Goal: Find specific page/section

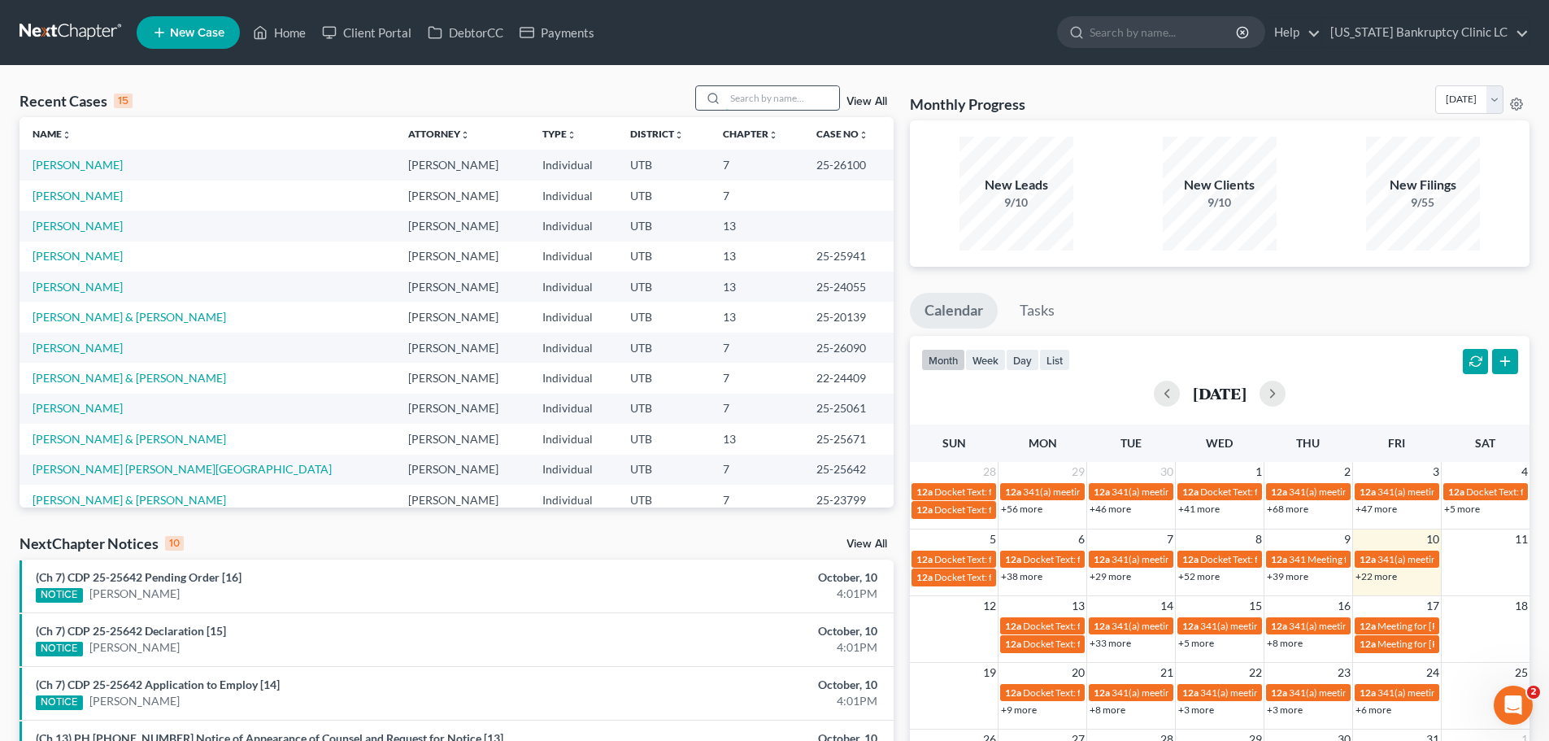
click at [743, 99] on input "search" at bounding box center [783, 98] width 114 height 24
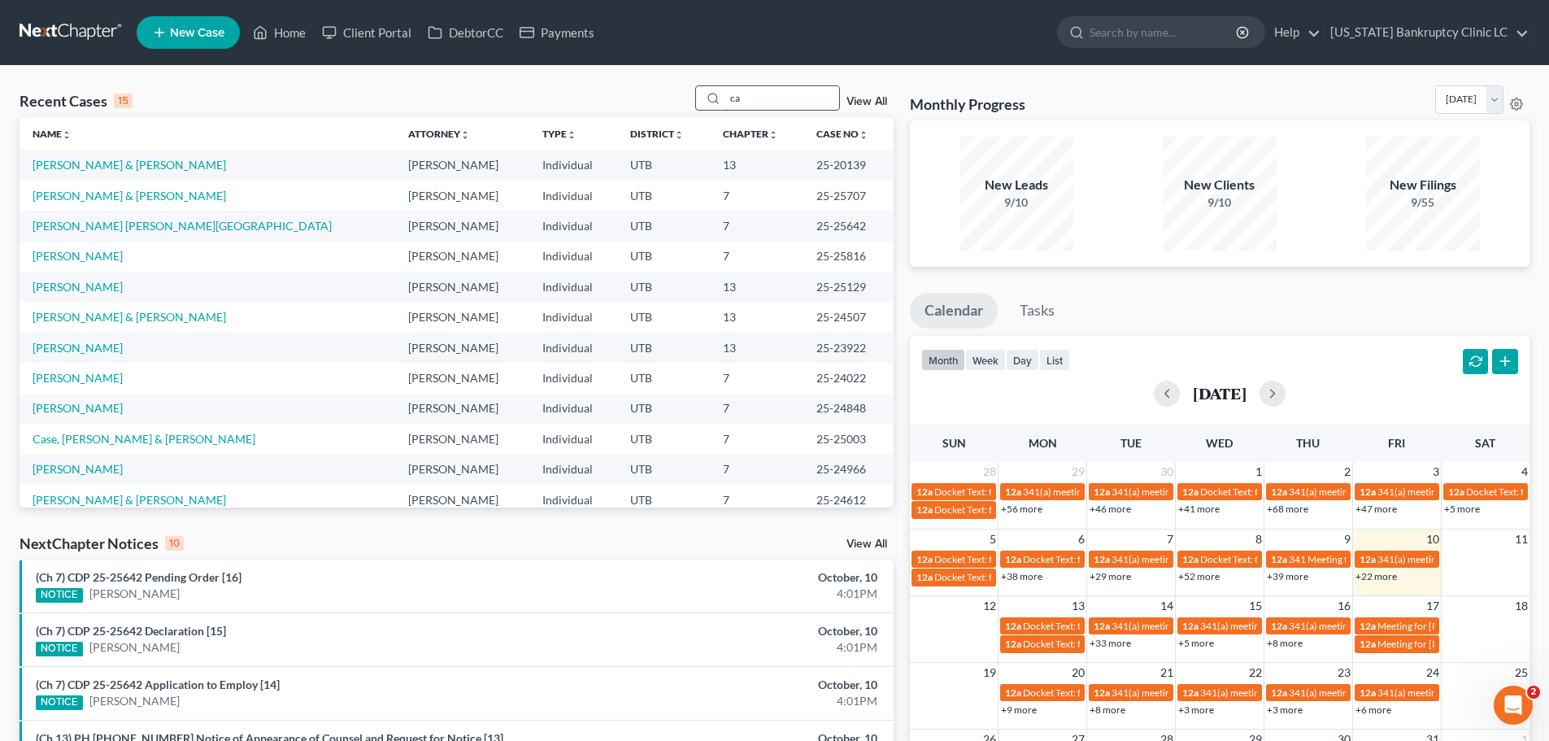
click at [767, 100] on input "ca" at bounding box center [783, 98] width 114 height 24
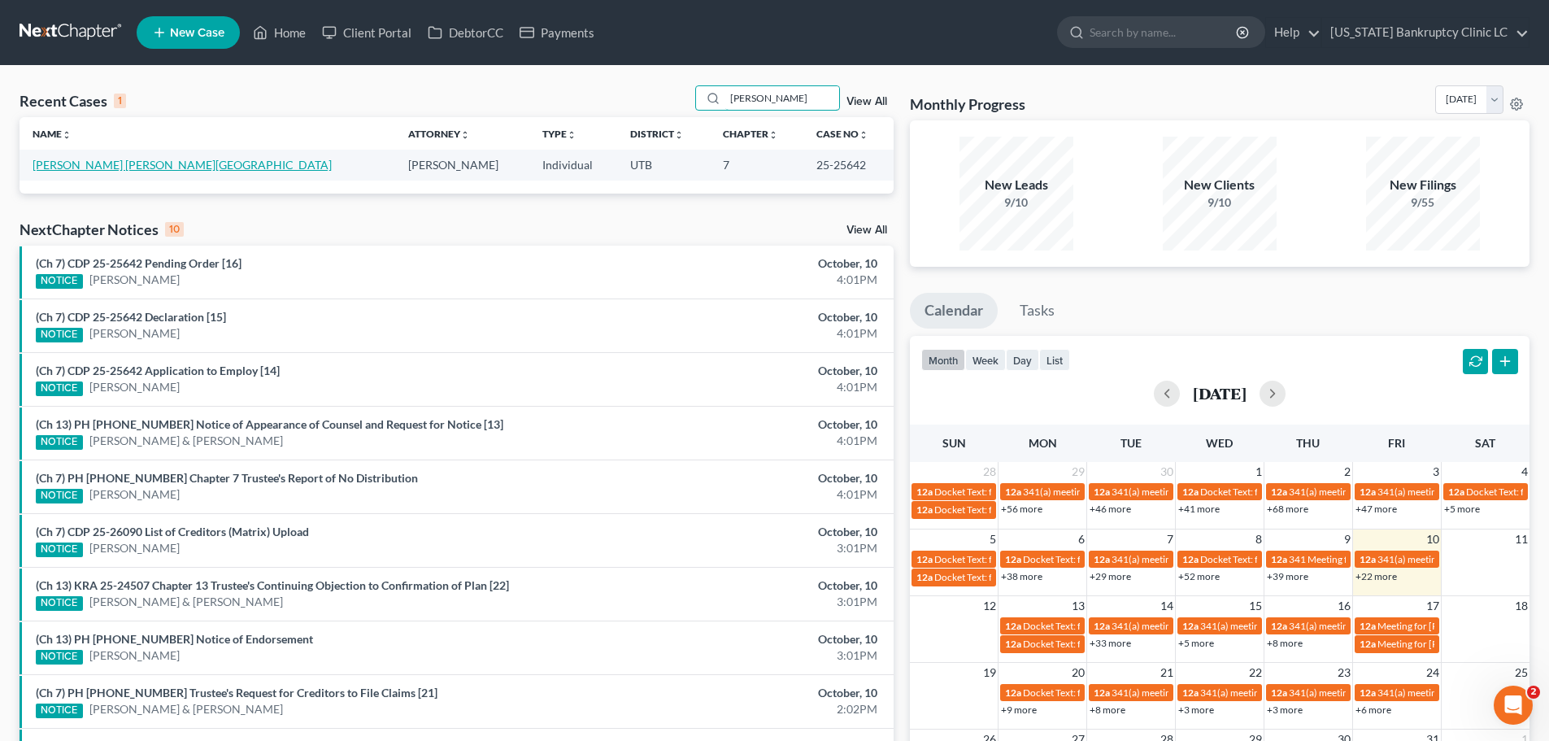
type input "[PERSON_NAME]"
click at [116, 162] on link "[PERSON_NAME] [PERSON_NAME][GEOGRAPHIC_DATA]" at bounding box center [182, 165] width 299 height 14
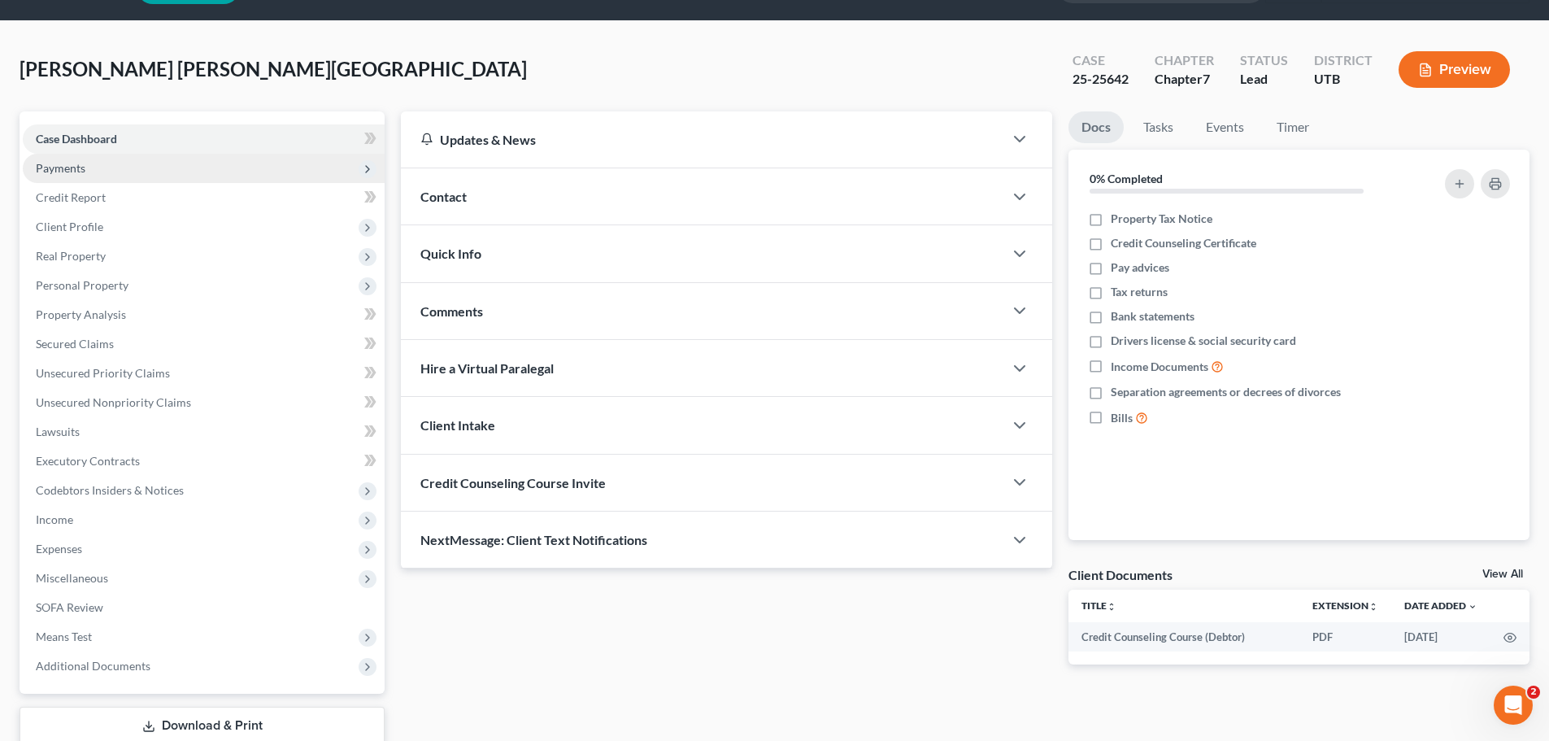
scroll to position [81, 0]
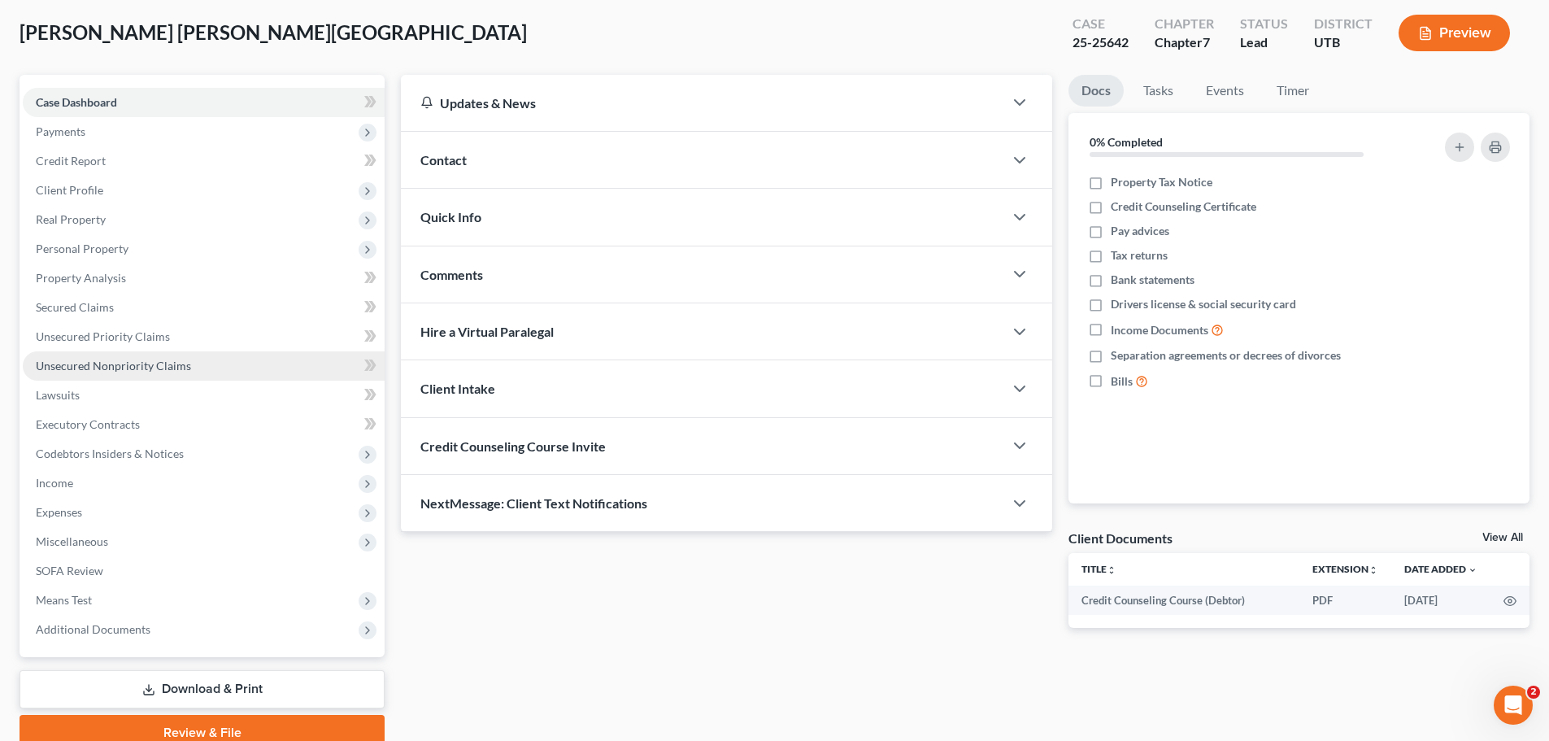
click at [192, 368] on link "Unsecured Nonpriority Claims" at bounding box center [204, 365] width 362 height 29
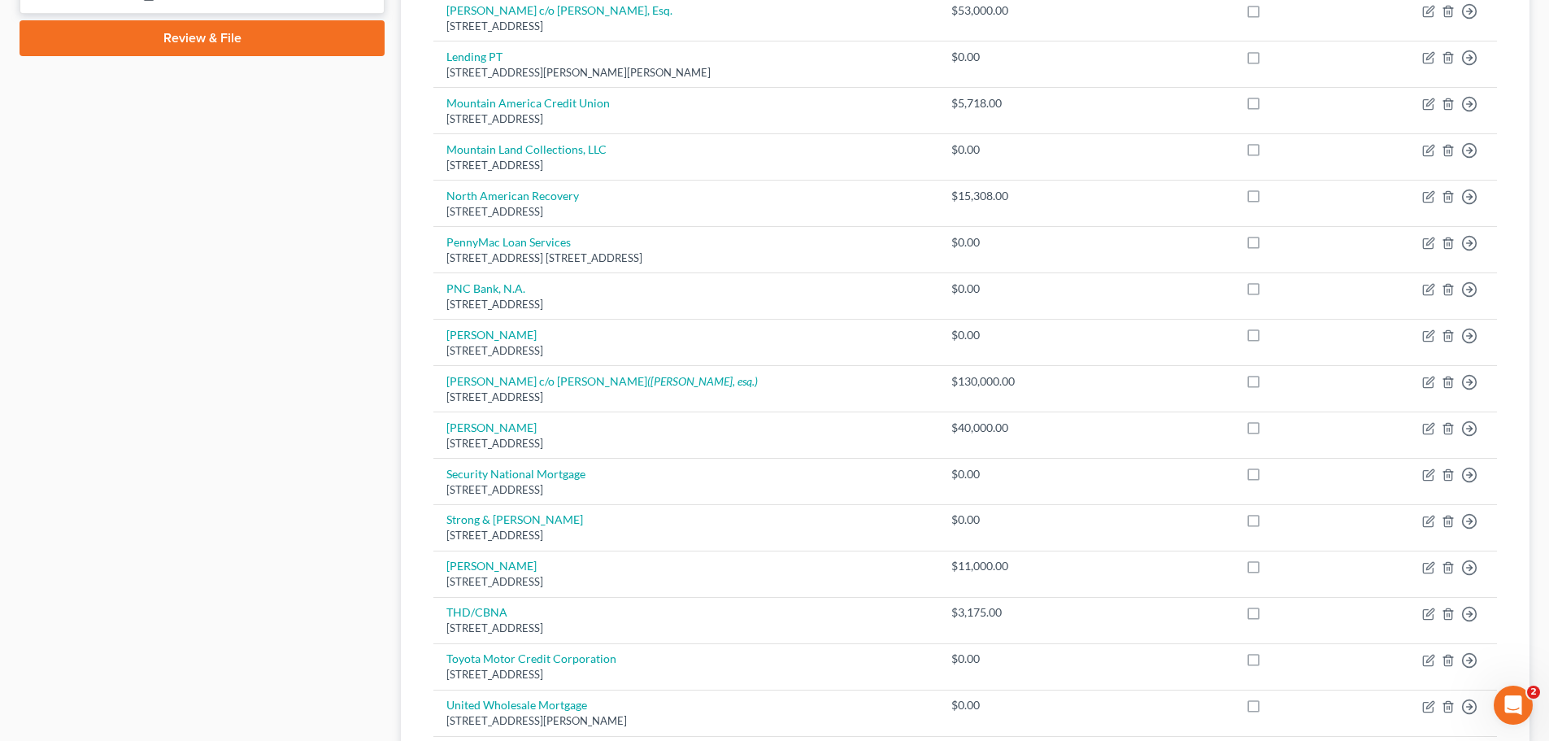
scroll to position [813, 0]
